Goal: Information Seeking & Learning: Compare options

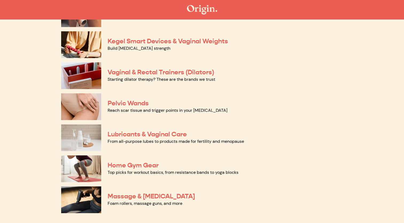
scroll to position [200, 0]
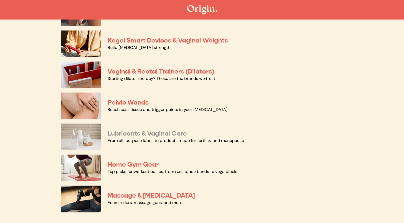
click at [144, 132] on link "Lubricants & Vaginal Care" at bounding box center [147, 133] width 79 height 8
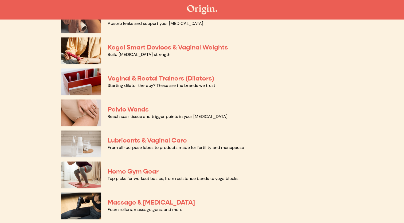
scroll to position [192, 0]
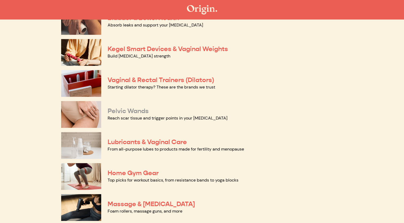
click at [126, 109] on link "Pelvic Wands" at bounding box center [128, 111] width 41 height 8
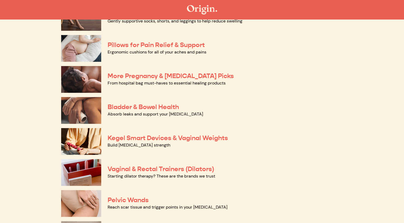
scroll to position [103, 0]
click at [157, 172] on link "Vaginal & Rectal Trainers (Dilators)" at bounding box center [161, 169] width 107 height 8
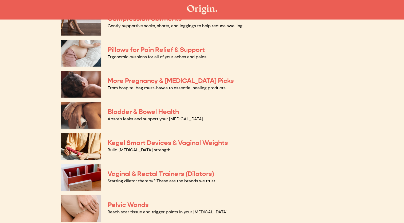
scroll to position [84, 0]
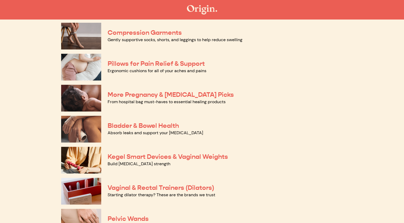
click at [376, 120] on div "The Origin Shop Welcome to our store, where we make it easy to find products re…" at bounding box center [202, 137] width 352 height 404
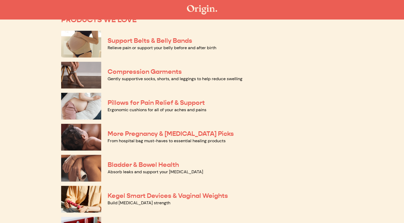
scroll to position [42, 0]
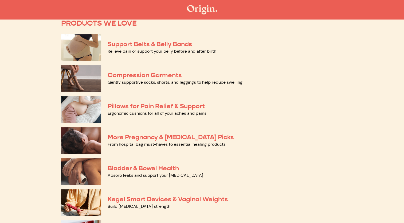
click at [153, 40] on div "Support Belts & Belly Bands Relieve pain or support your belly before and after…" at bounding box center [202, 47] width 282 height 31
click at [148, 41] on link "Support Belts & Belly Bands" at bounding box center [150, 44] width 85 height 8
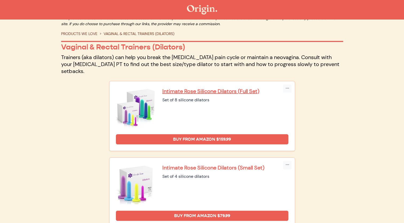
scroll to position [10, 0]
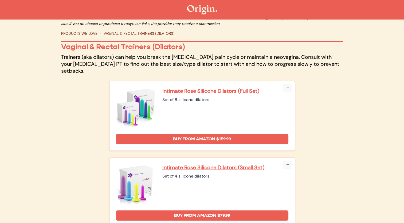
click at [225, 87] on p "Intimate Rose Silicone Dilators (Full Set)" at bounding box center [225, 90] width 126 height 7
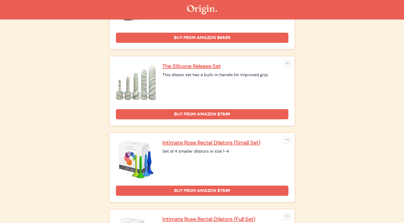
scroll to position [597, 0]
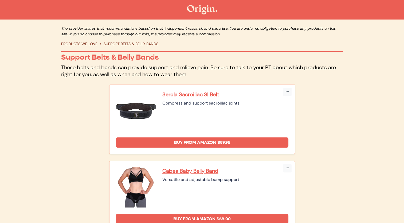
drag, startPoint x: 158, startPoint y: 94, endPoint x: 222, endPoint y: 93, distance: 63.6
click at [222, 93] on div "Serola Sacroiliac SI Belt Compress and support sacroiliac joints" at bounding box center [202, 111] width 172 height 40
copy div "Serola Sacroiliac SI Belt"
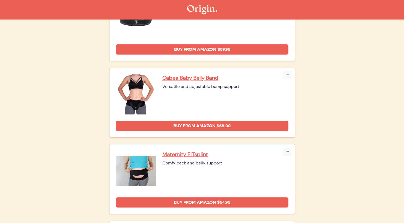
scroll to position [93, 0]
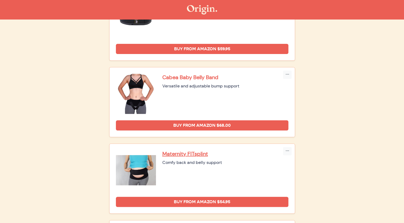
drag, startPoint x: 158, startPoint y: 79, endPoint x: 224, endPoint y: 77, distance: 66.2
click at [224, 77] on div "Cabea Baby Belly Band Versatile and adjustable bump support" at bounding box center [202, 94] width 172 height 40
copy div "Cabea Baby Belly Band"
click at [58, 174] on div "Copy Link Embed Serola Sacroiliac SI Belt Compress and support sacroiliac joints" at bounding box center [202, 213] width 288 height 462
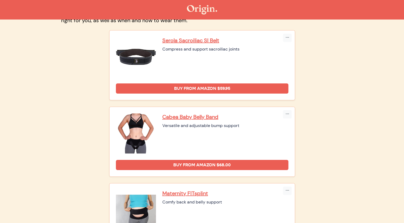
scroll to position [45, 0]
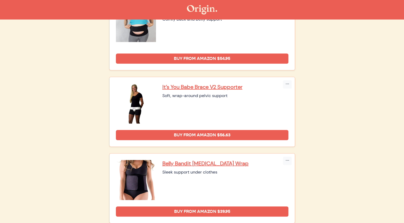
scroll to position [316, 0]
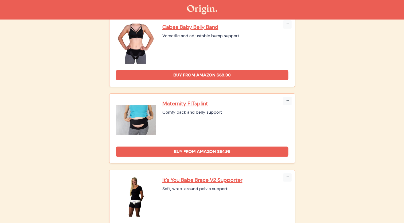
click at [182, 66] on div "Buy from Amazon $68.00" at bounding box center [202, 72] width 172 height 17
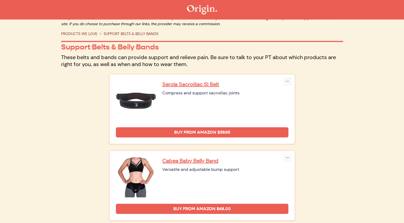
scroll to position [0, 0]
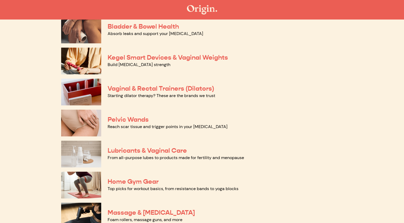
scroll to position [194, 0]
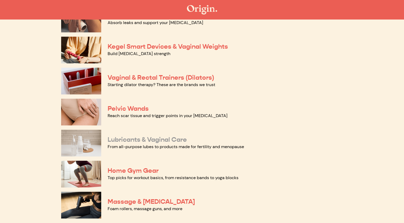
click at [145, 141] on link "Lubricants & Vaginal Care" at bounding box center [147, 139] width 79 height 8
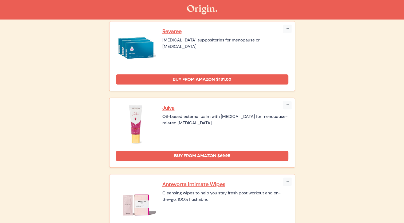
scroll to position [363, 0]
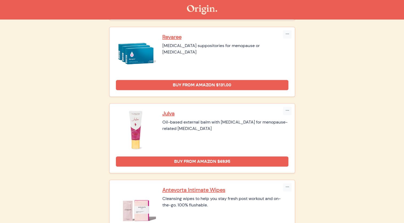
drag, startPoint x: 161, startPoint y: 44, endPoint x: 220, endPoint y: 43, distance: 58.7
click at [220, 43] on div "Revaree [MEDICAL_DATA] suppositories for menopause or [MEDICAL_DATA]" at bounding box center [202, 53] width 172 height 40
copy div "[MEDICAL_DATA] suppositories"
